Goal: Complete application form

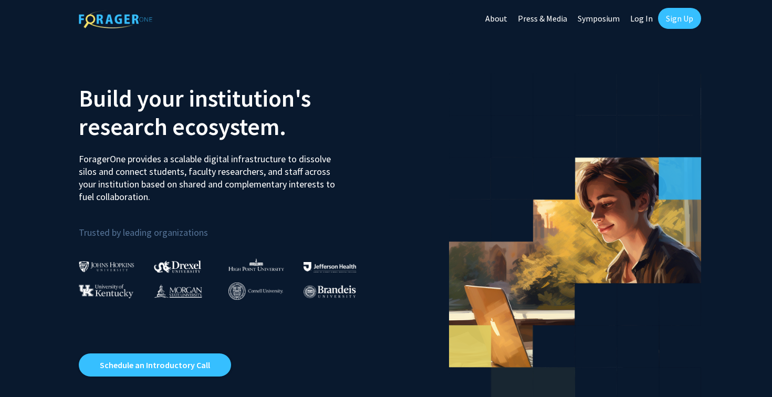
click at [640, 16] on link "Log In" at bounding box center [641, 18] width 33 height 37
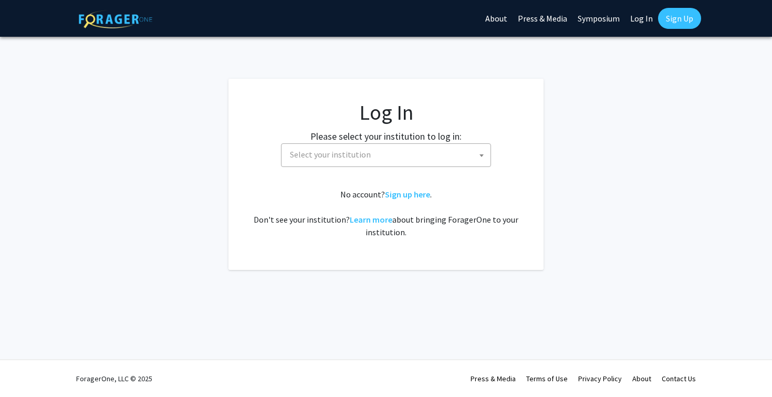
click at [416, 153] on span "Select your institution" at bounding box center [388, 155] width 205 height 22
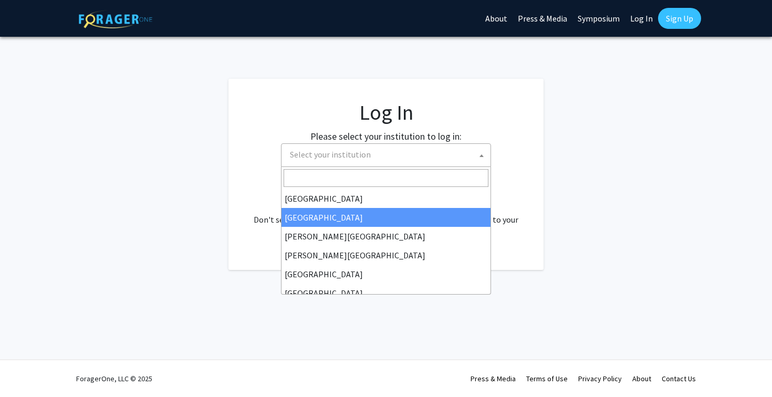
select select "10"
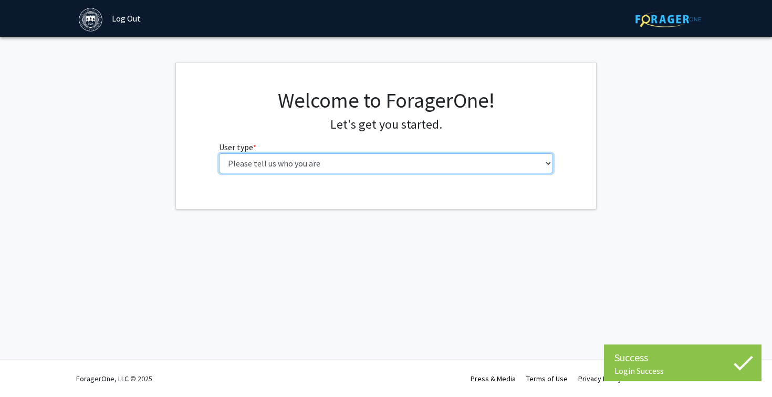
select select "1: undergrad"
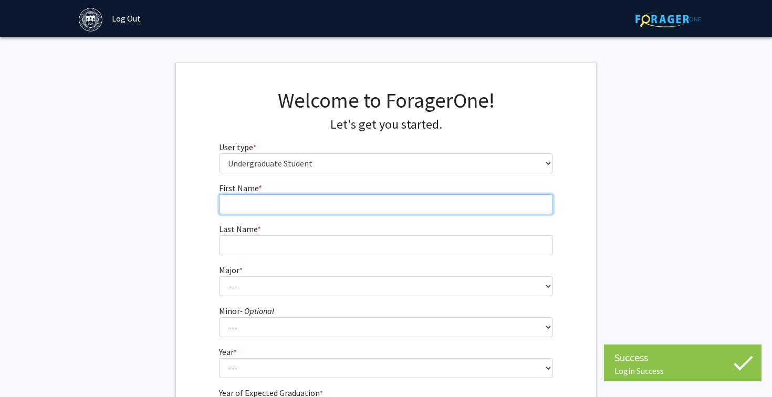
click at [491, 197] on input "First Name * required" at bounding box center [386, 204] width 335 height 20
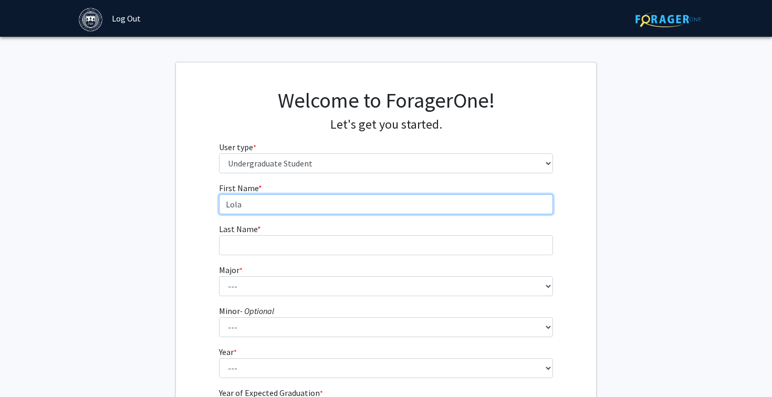
type input "Lola"
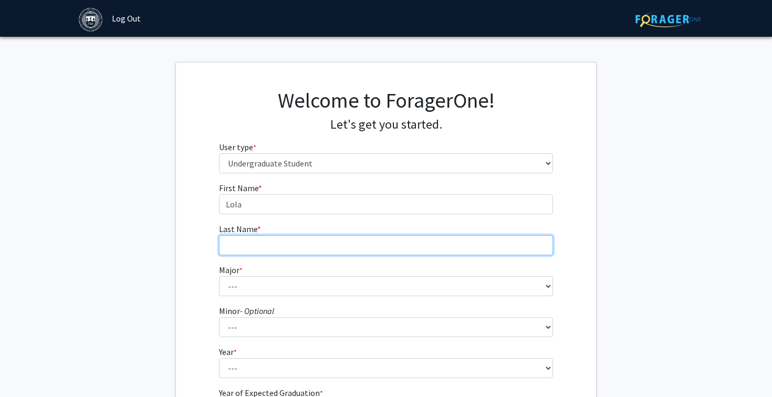
click at [444, 239] on input "Last Name * required" at bounding box center [386, 245] width 335 height 20
type input "[PERSON_NAME]"
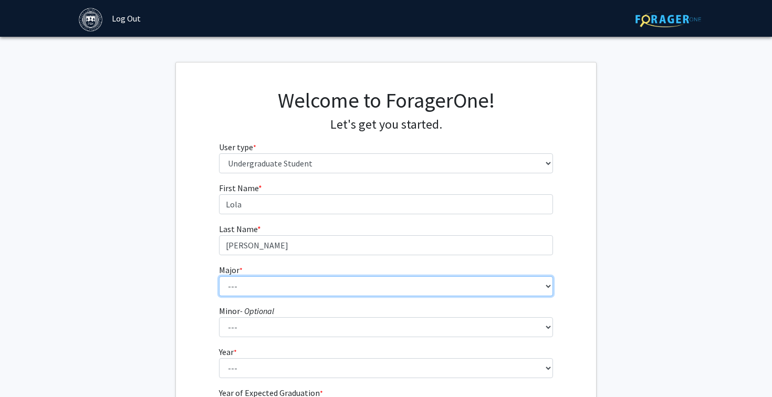
select select "8: 574"
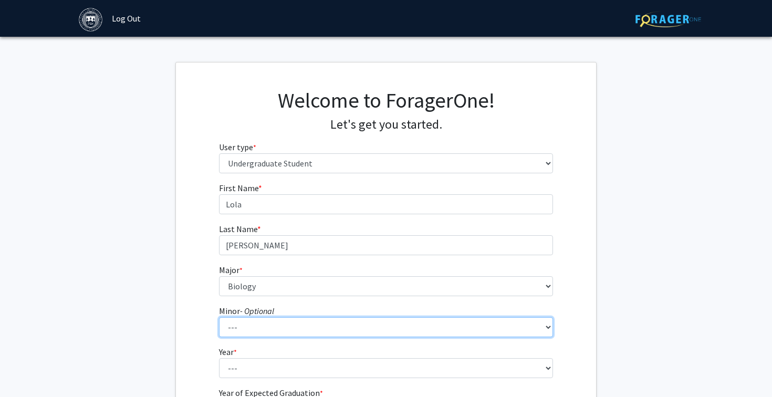
select select "19: 371"
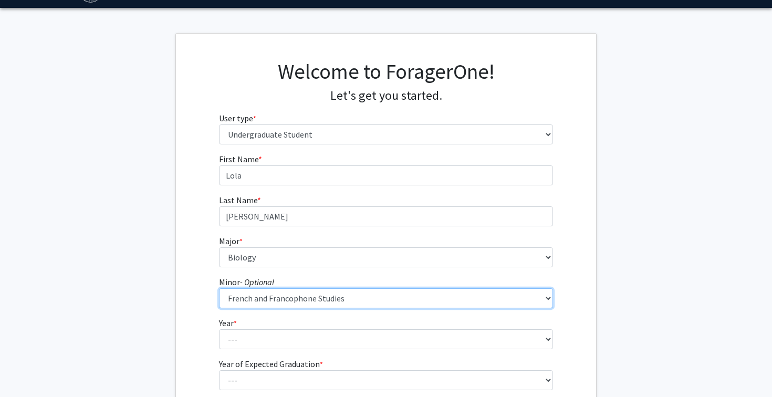
scroll to position [50, 0]
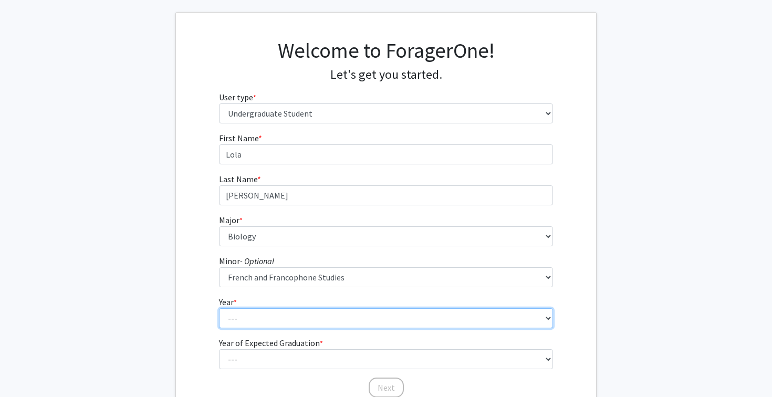
select select "1: first-year"
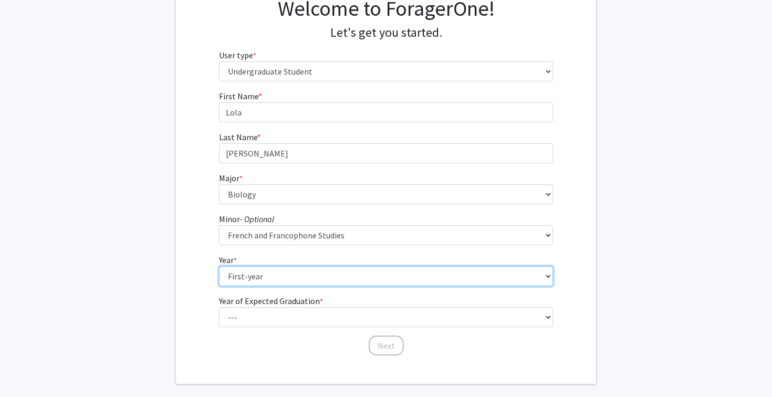
scroll to position [94, 0]
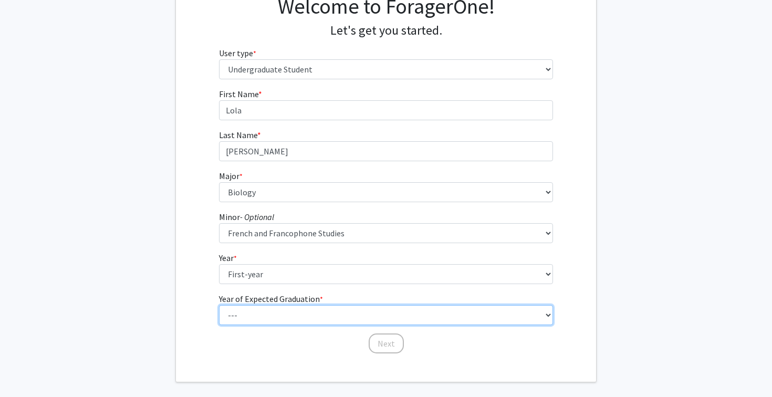
select select "5: 2029"
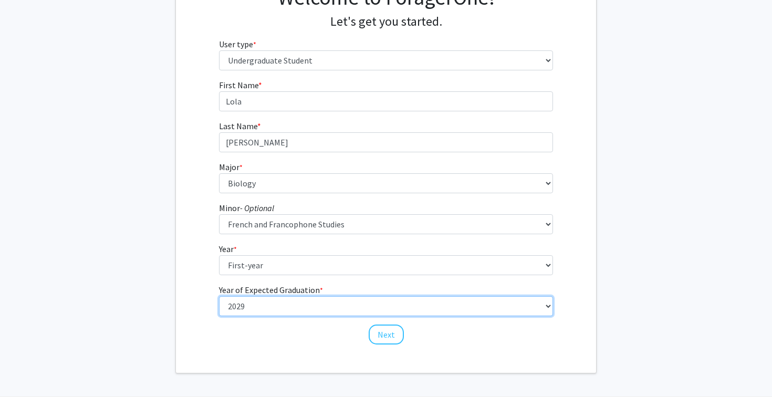
scroll to position [109, 0]
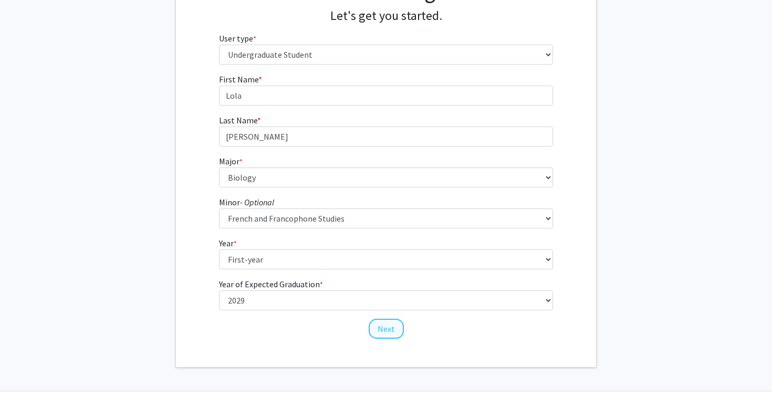
click at [373, 327] on button "Next" at bounding box center [386, 329] width 35 height 20
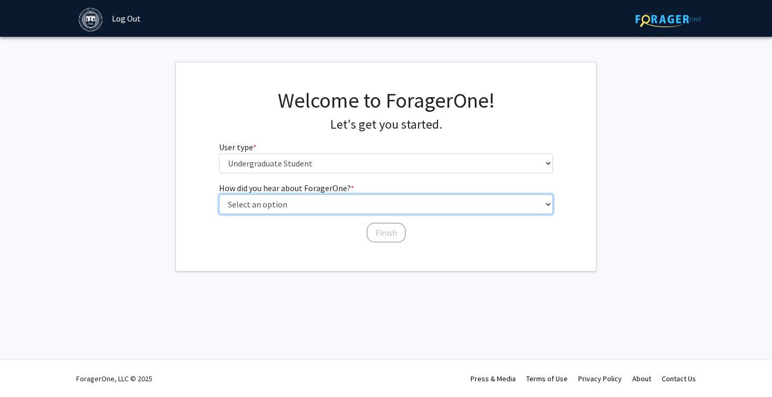
select select "4: university_email"
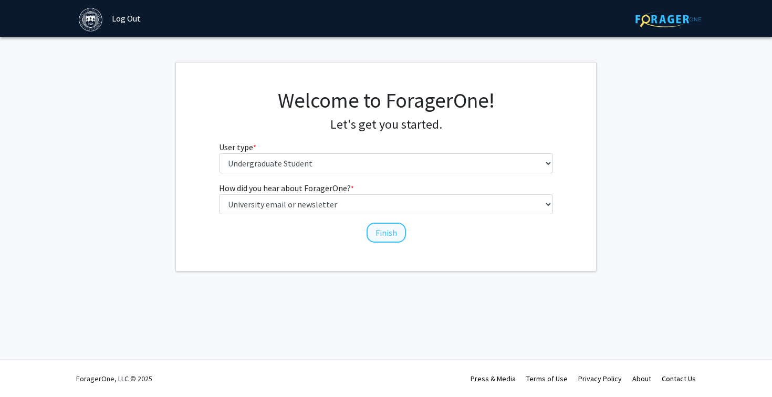
click at [385, 232] on button "Finish" at bounding box center [386, 233] width 39 height 20
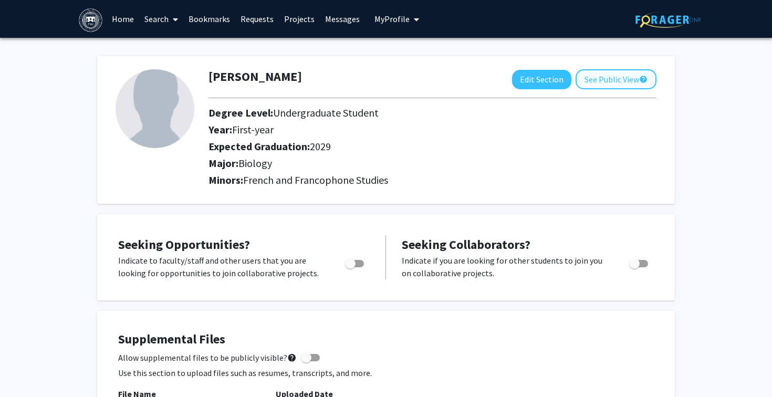
click at [606, 78] on button "See Public View help" at bounding box center [616, 79] width 81 height 20
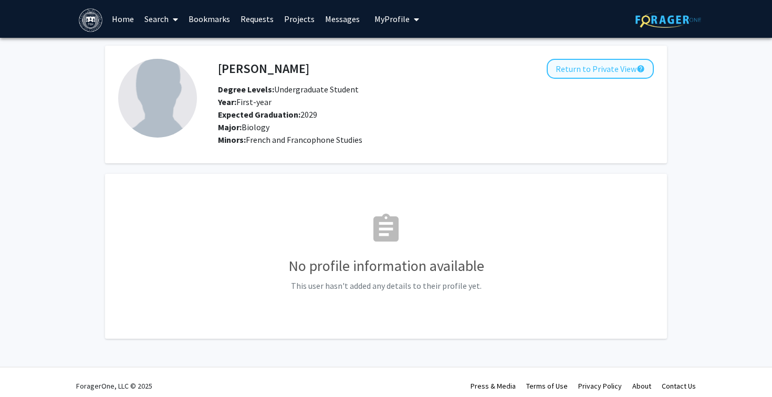
click at [590, 66] on button "Return to Private View help" at bounding box center [600, 69] width 107 height 20
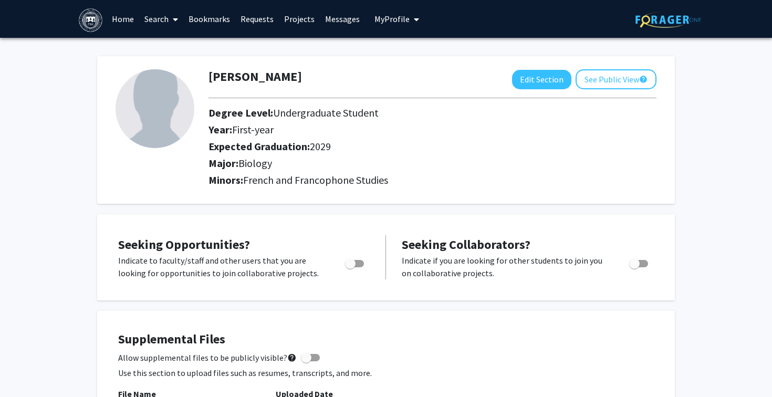
click at [260, 19] on link "Requests" at bounding box center [257, 19] width 44 height 37
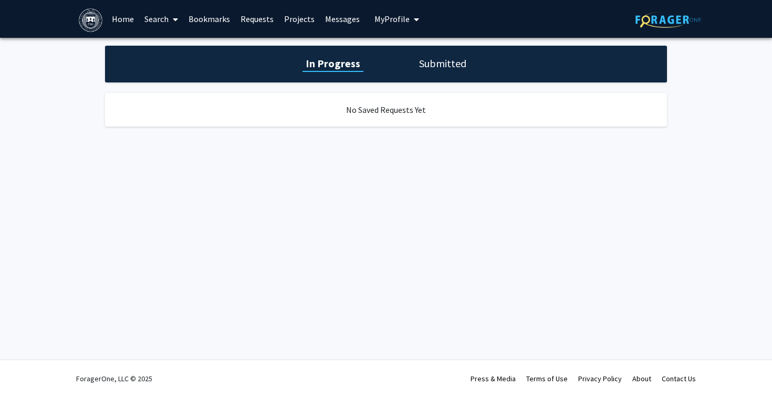
click at [121, 19] on link "Home" at bounding box center [123, 19] width 33 height 37
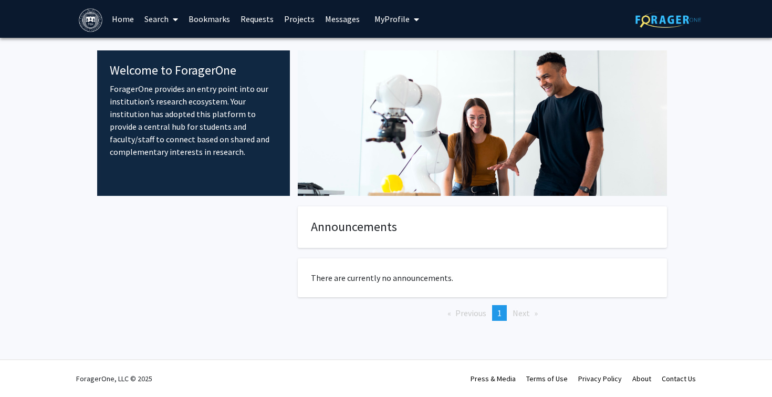
click at [168, 20] on link "Search" at bounding box center [161, 19] width 44 height 37
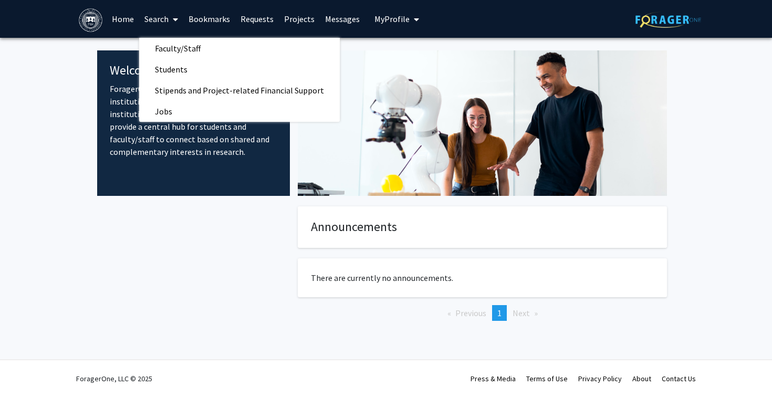
click at [210, 23] on link "Bookmarks" at bounding box center [209, 19] width 52 height 37
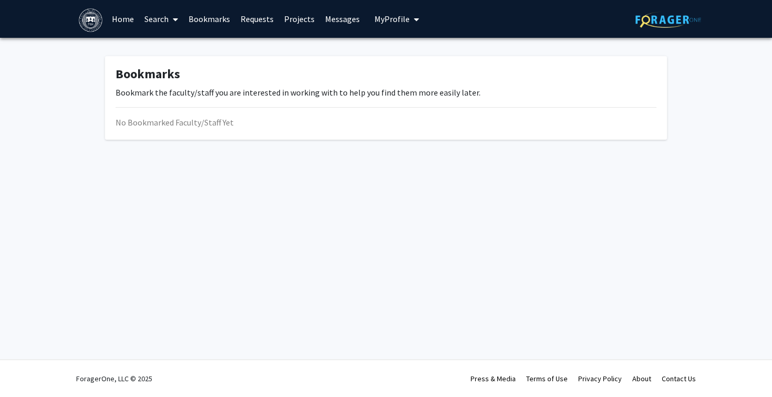
click at [249, 24] on link "Requests" at bounding box center [257, 19] width 44 height 37
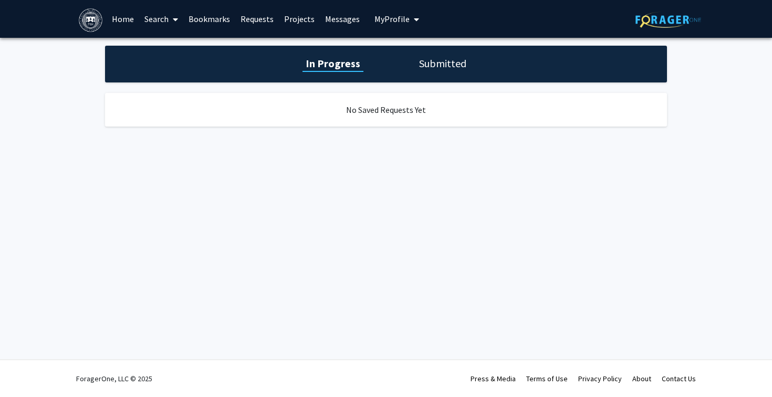
click at [297, 26] on link "Projects" at bounding box center [299, 19] width 41 height 37
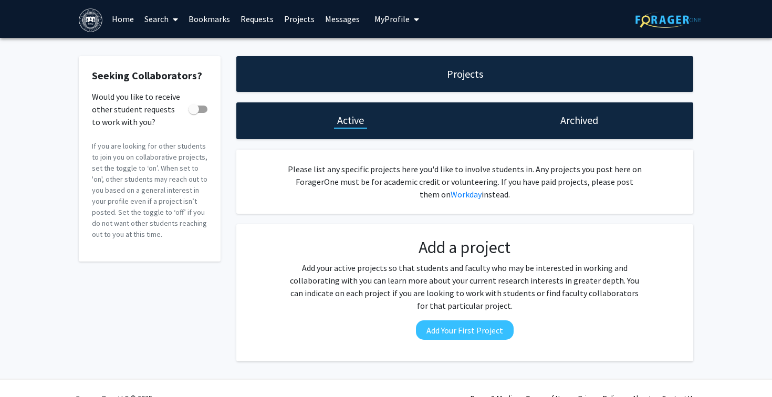
click at [308, 20] on link "Projects" at bounding box center [299, 19] width 41 height 37
click at [344, 22] on link "Messages" at bounding box center [342, 19] width 45 height 37
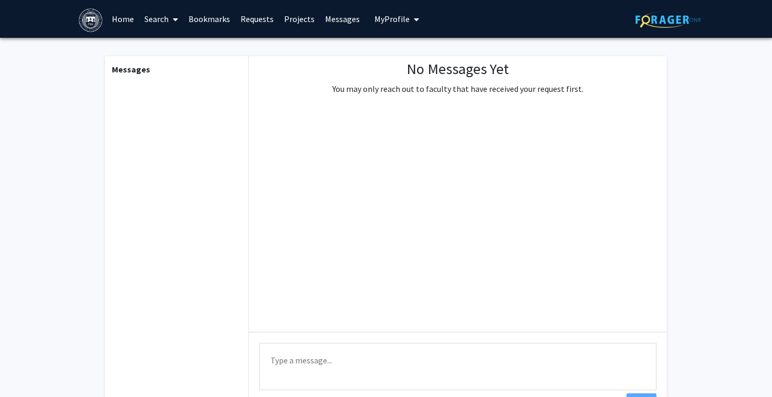
click at [398, 22] on span "My Profile" at bounding box center [392, 19] width 35 height 11
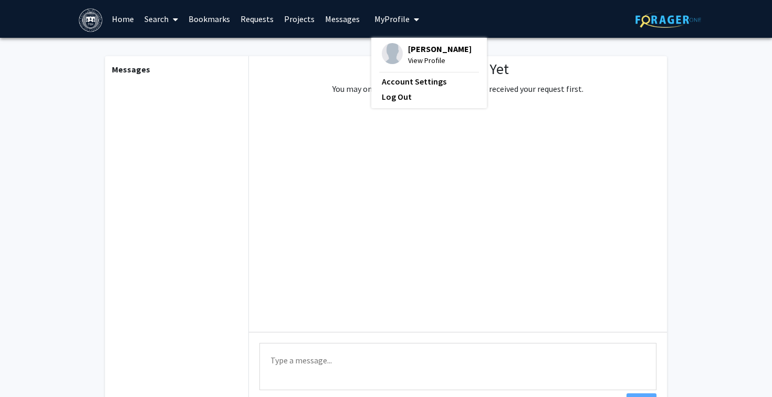
click at [418, 51] on span "Lola Moerschell" at bounding box center [440, 49] width 64 height 12
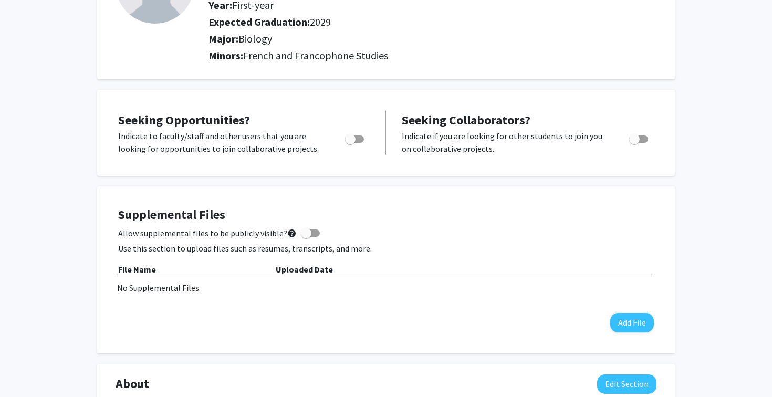
scroll to position [126, 0]
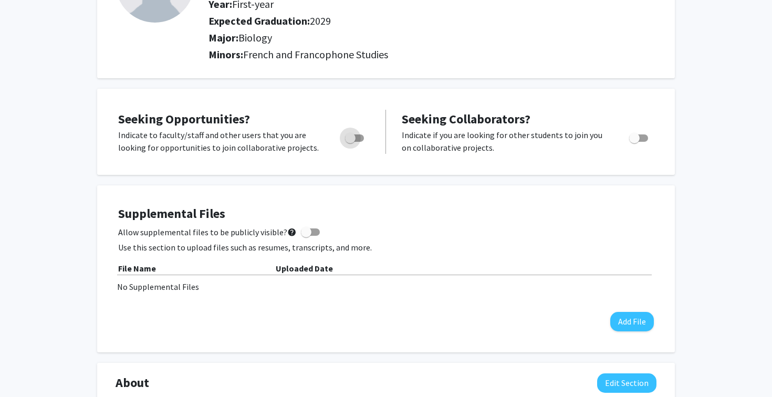
click at [355, 140] on span "Toggle" at bounding box center [350, 138] width 11 height 11
click at [350, 142] on input "Are you actively seeking opportunities?" at bounding box center [350, 142] width 1 height 1
checkbox input "true"
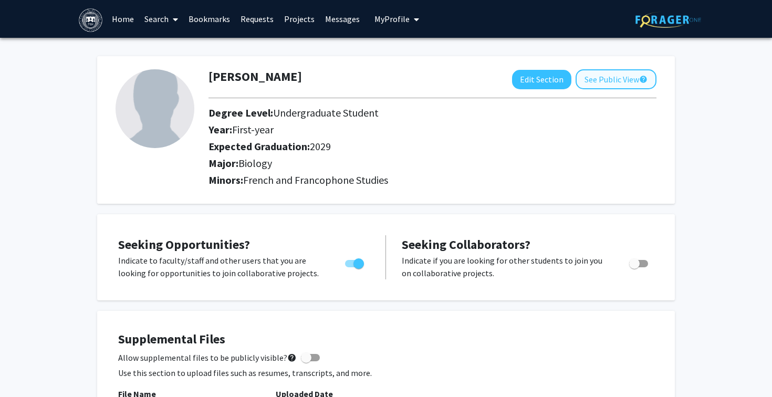
scroll to position [0, 0]
click at [612, 80] on button "See Public View help" at bounding box center [616, 79] width 81 height 20
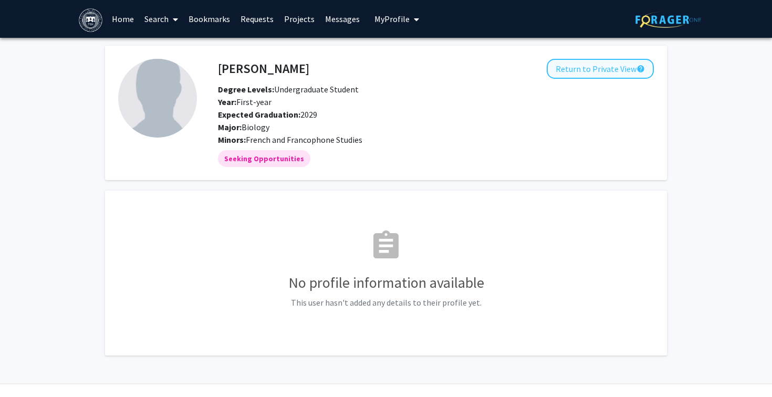
click at [587, 77] on button "Return to Private View help" at bounding box center [600, 69] width 107 height 20
